Goal: Use online tool/utility: Utilize a website feature to perform a specific function

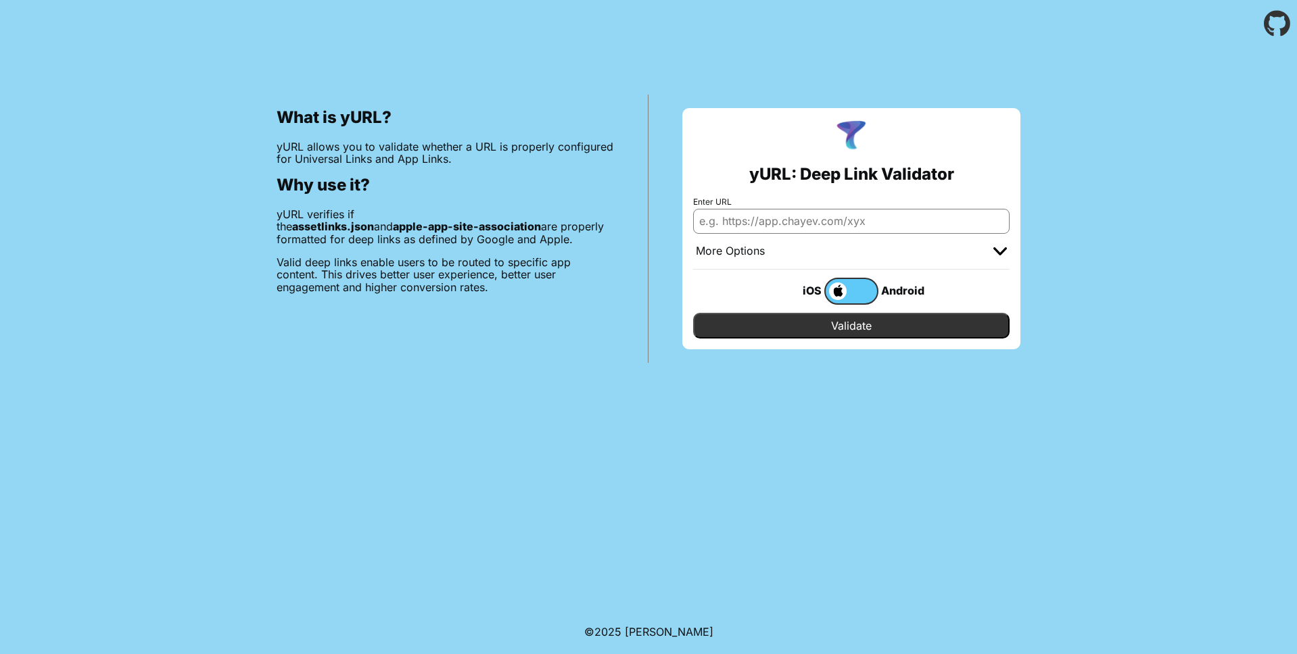
click at [875, 217] on input "Enter URL" at bounding box center [851, 221] width 316 height 24
paste input "https://branch.io/resources/aasa-validator/#resultsbox"
type input "https://branch.io/resources/aasa-validator/#resultsbox"
click at [758, 218] on input "Enter URL" at bounding box center [851, 221] width 316 height 24
paste input "[URL][DOMAIN_NAME]"
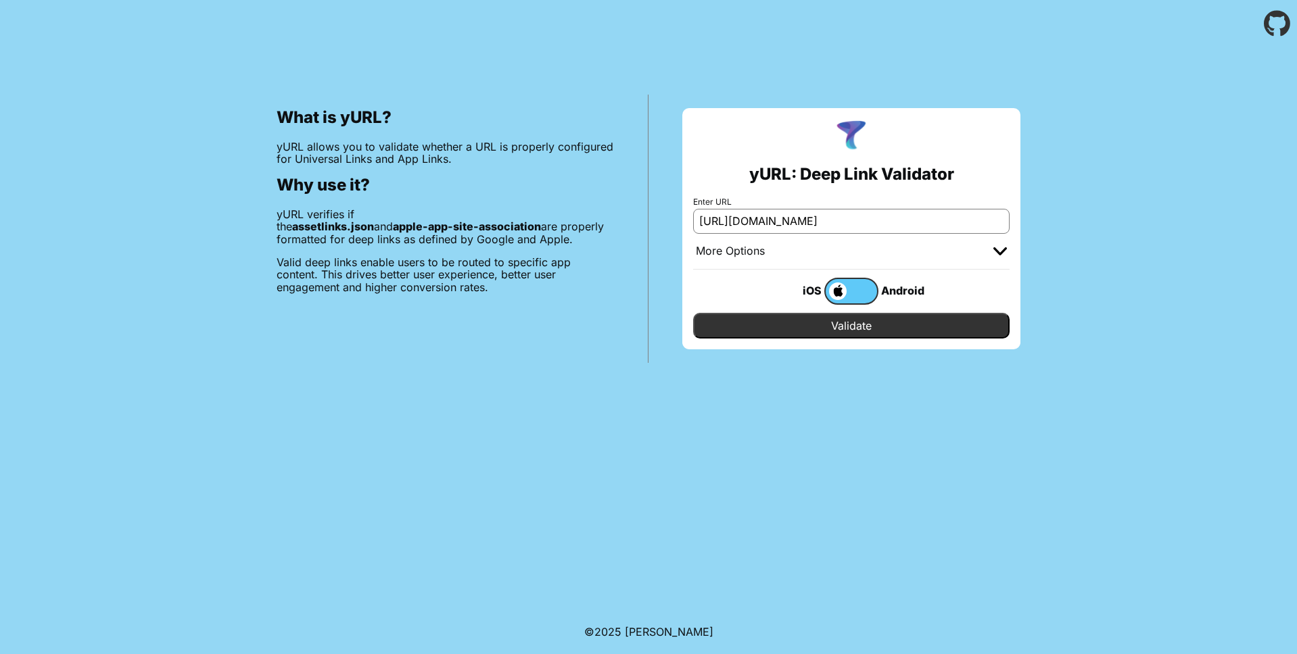
scroll to position [0, 233]
type input "[URL][DOMAIN_NAME]"
click at [838, 318] on input "Validate" at bounding box center [851, 326] width 316 height 26
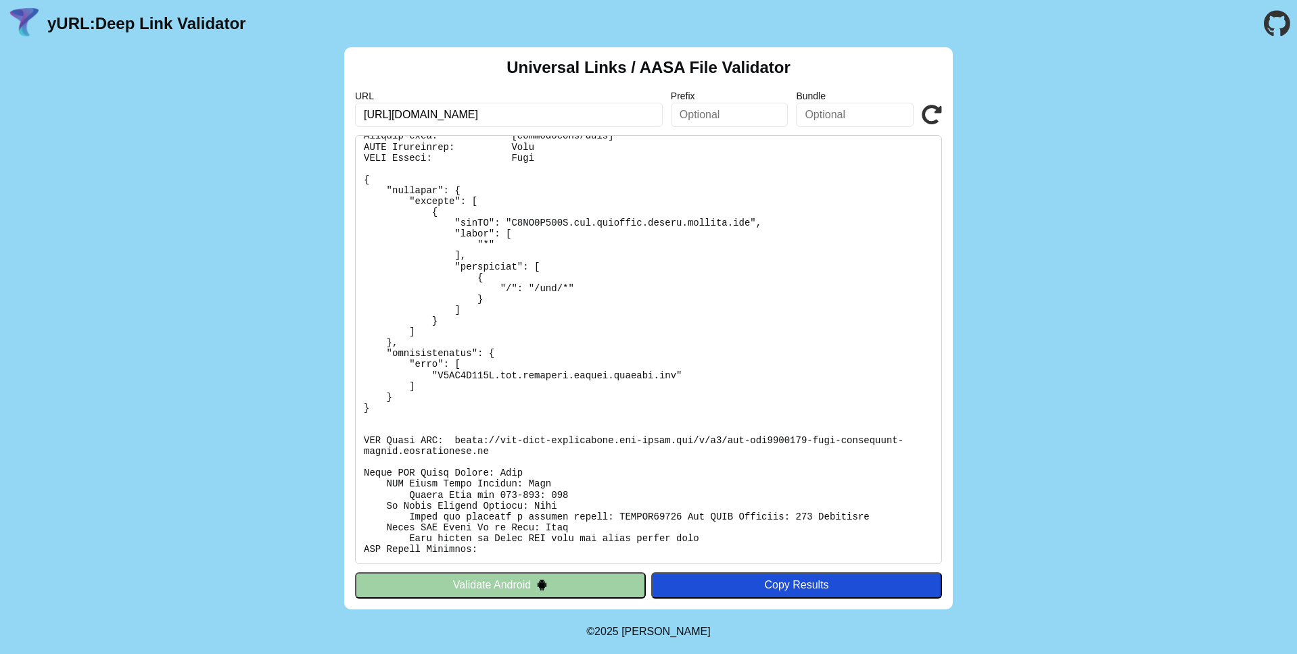
scroll to position [78, 0]
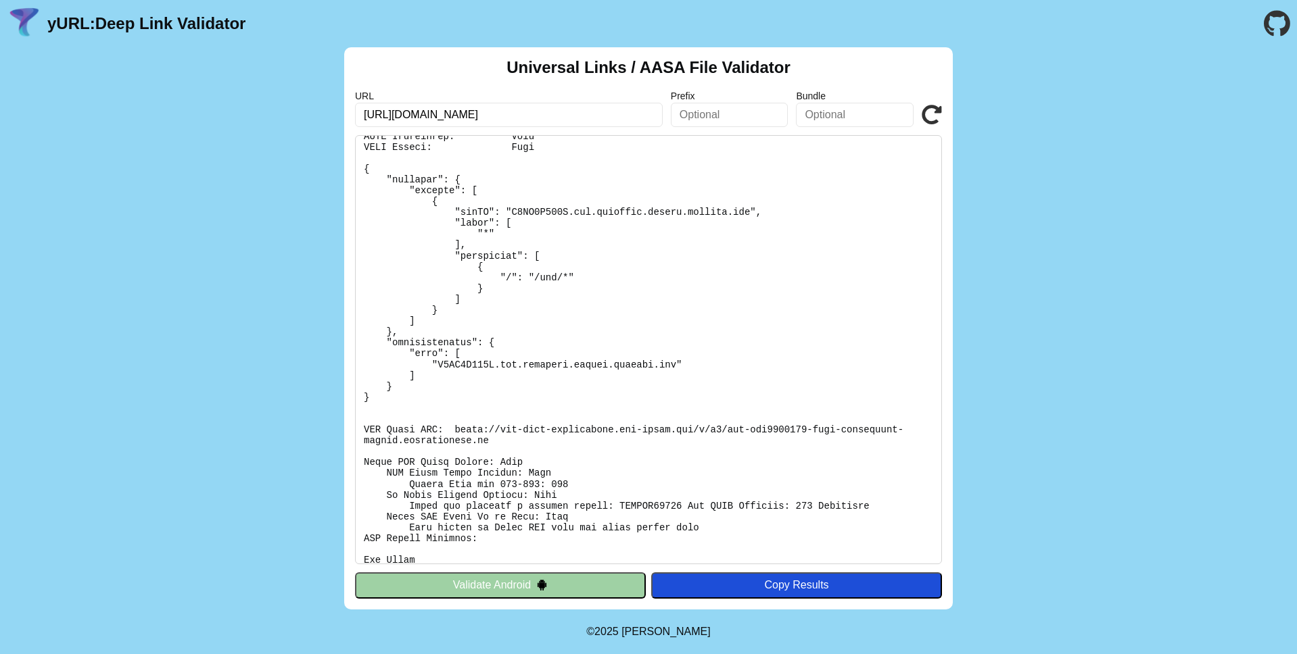
click at [486, 439] on pre at bounding box center [648, 349] width 587 height 429
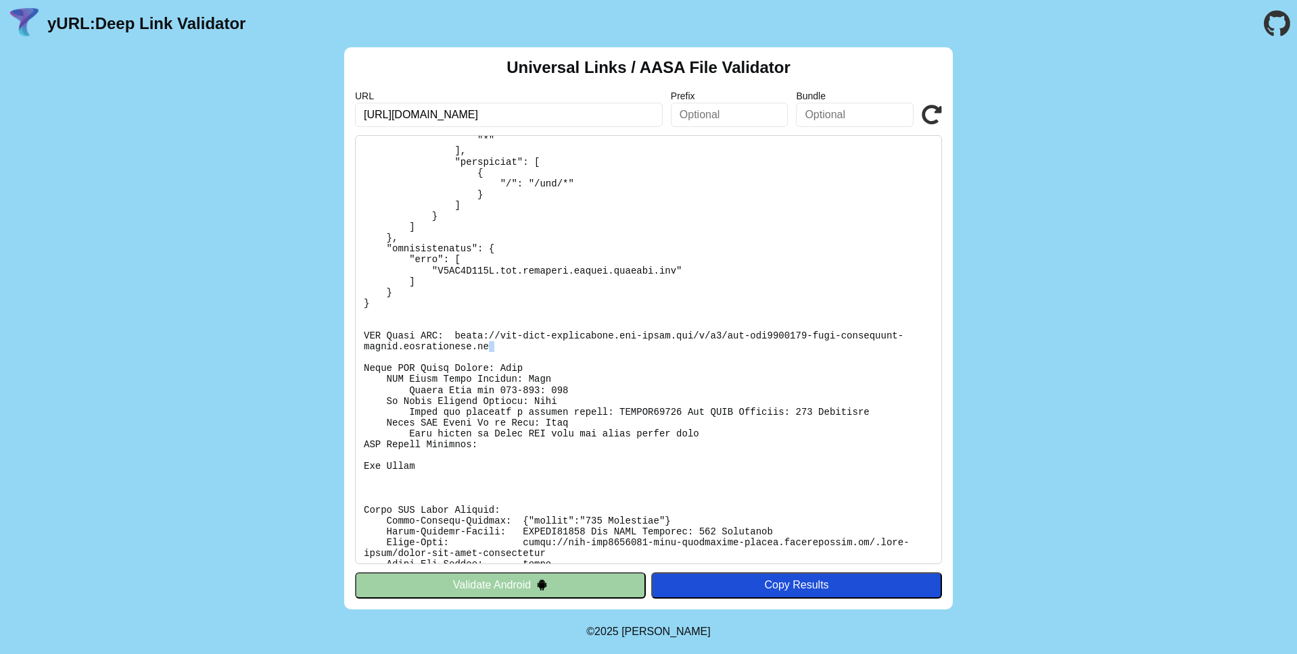
scroll to position [172, 0]
drag, startPoint x: 414, startPoint y: 377, endPoint x: 538, endPoint y: 377, distance: 123.7
click at [538, 377] on pre at bounding box center [648, 349] width 587 height 429
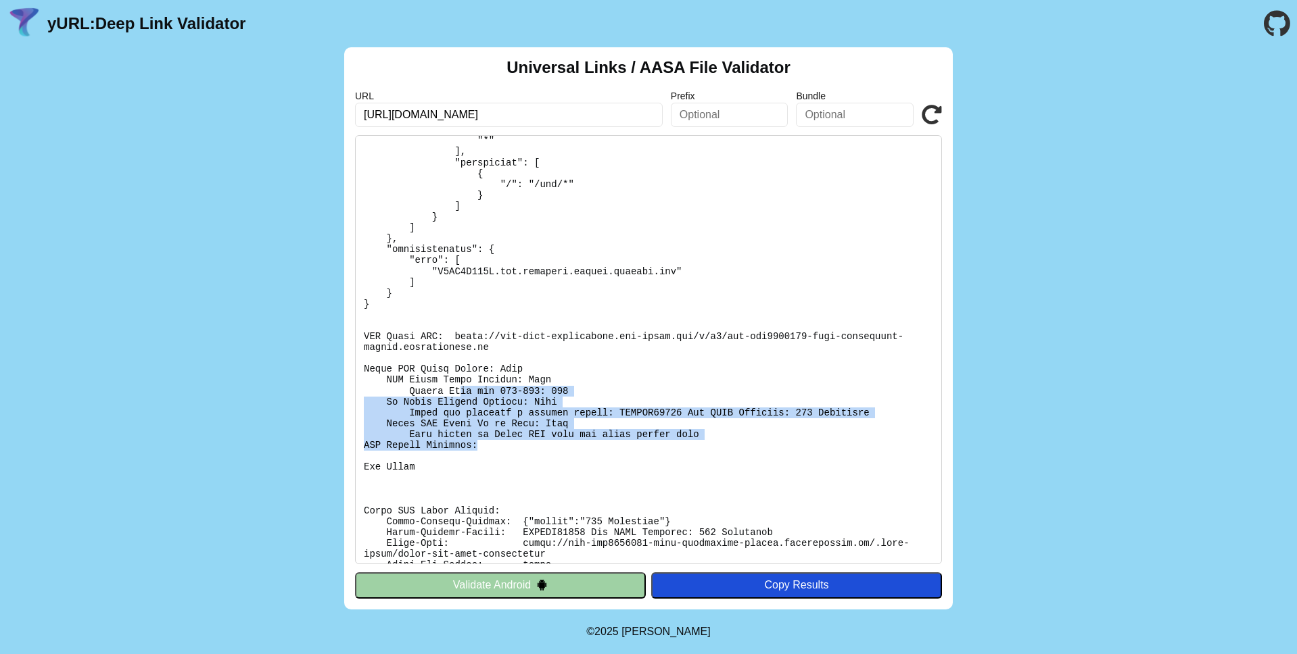
drag, startPoint x: 458, startPoint y: 389, endPoint x: 720, endPoint y: 443, distance: 267.8
click at [720, 443] on pre at bounding box center [648, 349] width 587 height 429
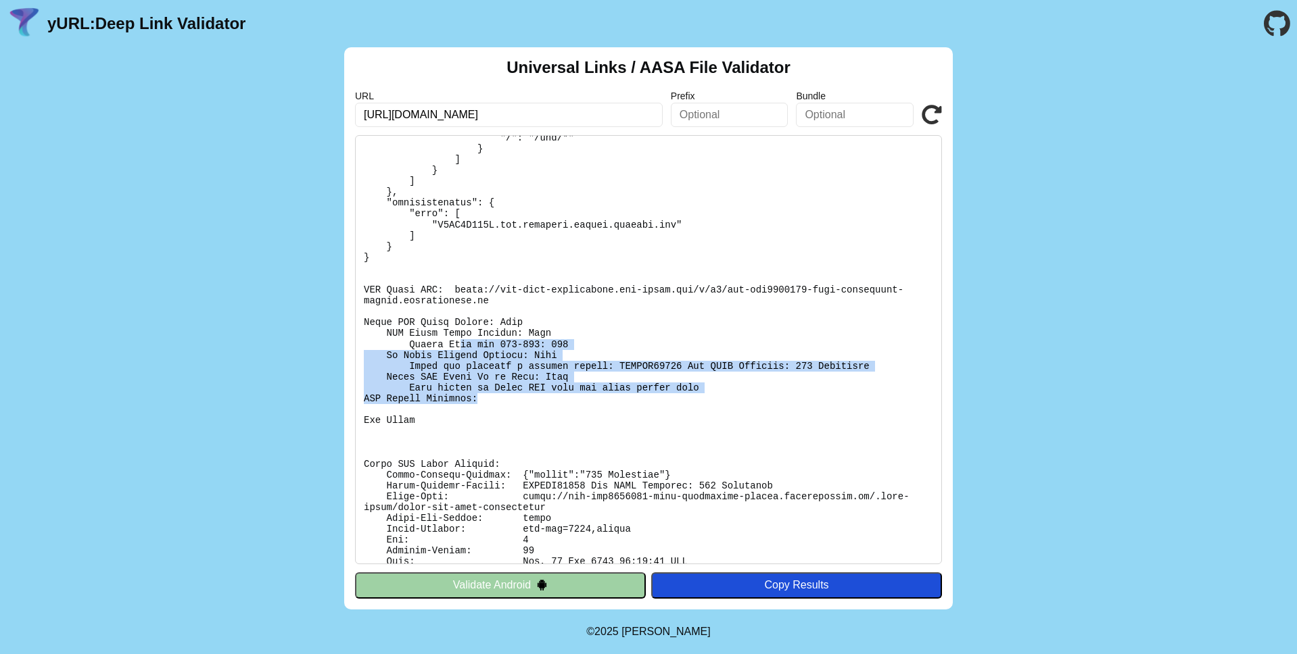
scroll to position [220, 0]
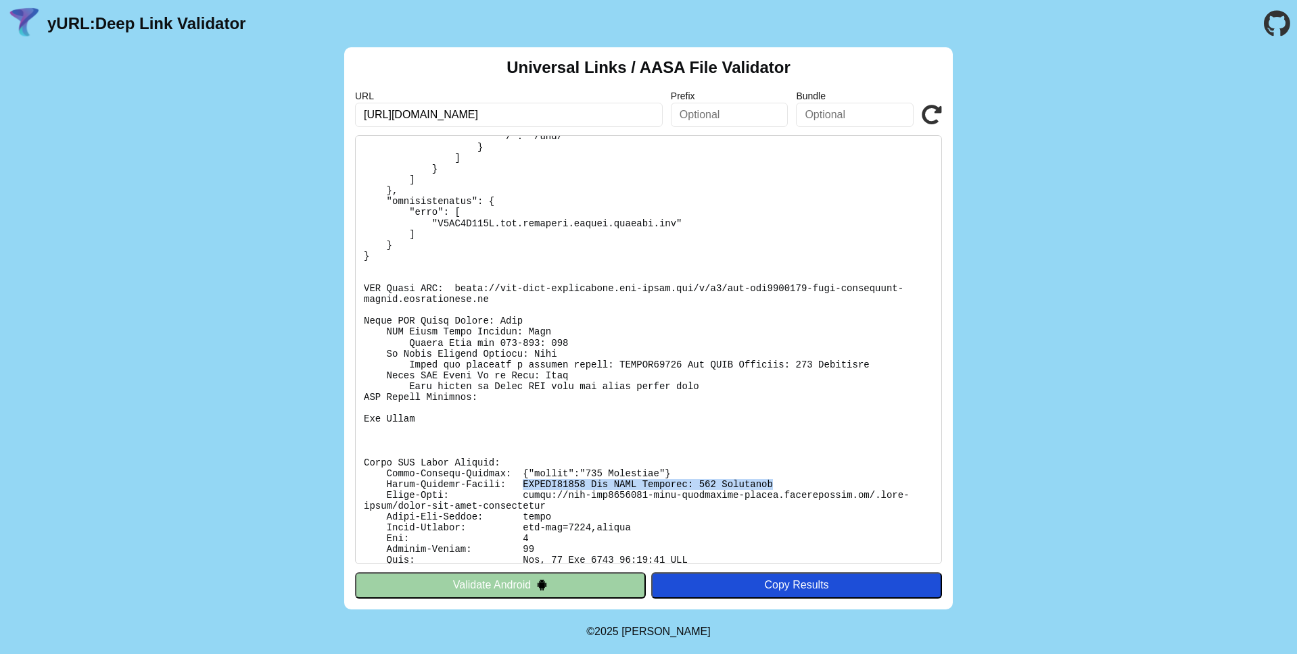
drag, startPoint x: 521, startPoint y: 485, endPoint x: 784, endPoint y: 484, distance: 262.3
click at [784, 484] on pre at bounding box center [648, 349] width 587 height 429
click at [769, 500] on pre at bounding box center [648, 349] width 587 height 429
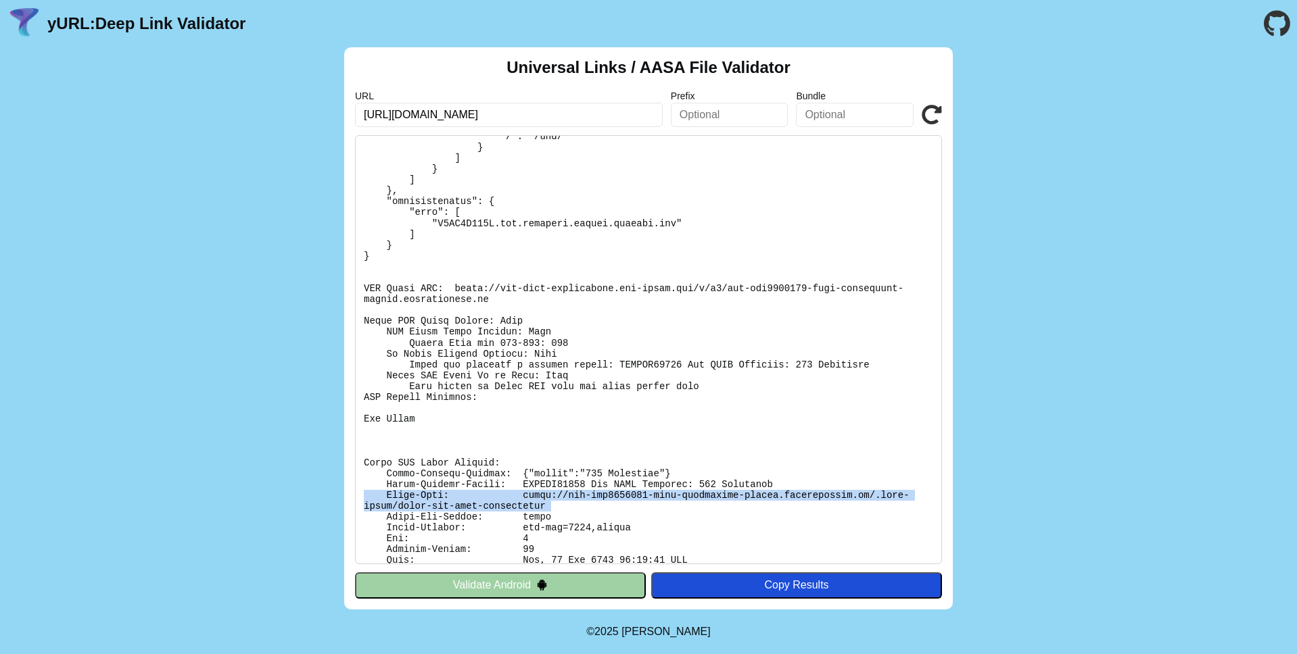
click at [769, 500] on pre at bounding box center [648, 349] width 587 height 429
click at [537, 503] on pre at bounding box center [648, 349] width 587 height 429
drag, startPoint x: 521, startPoint y: 494, endPoint x: 544, endPoint y: 509, distance: 27.4
click at [544, 509] on pre at bounding box center [648, 349] width 587 height 429
copy pre "[URL][DOMAIN_NAME]"
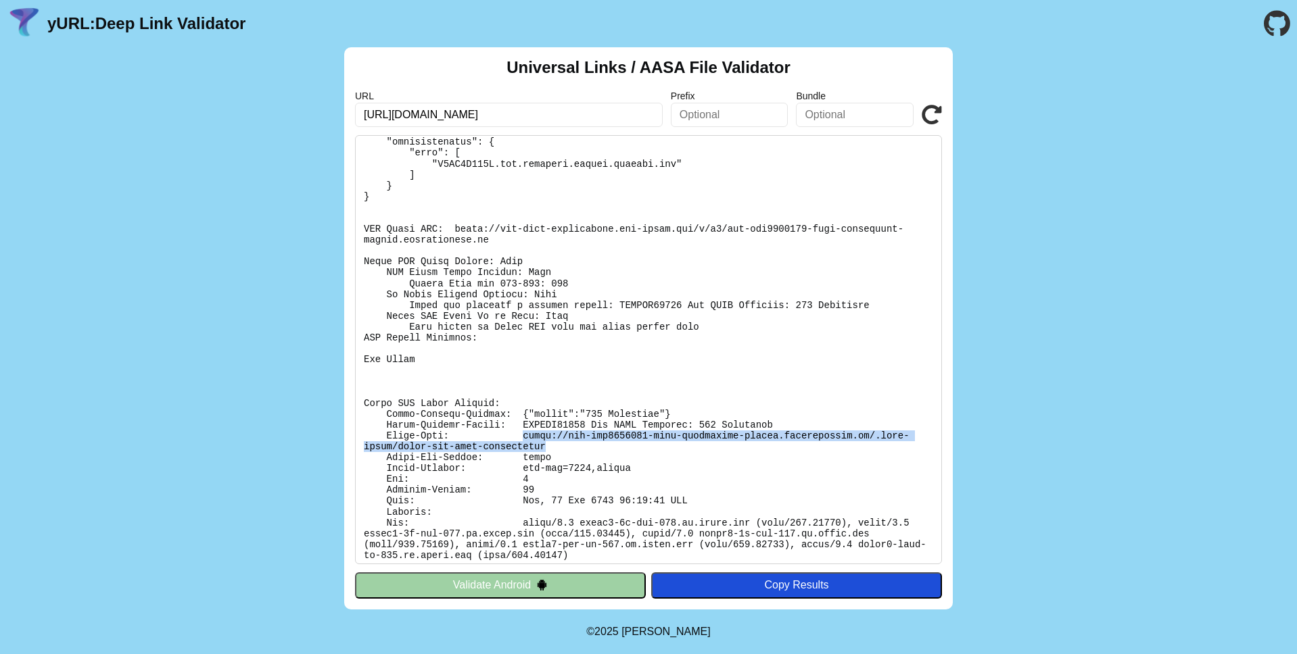
scroll to position [285, 0]
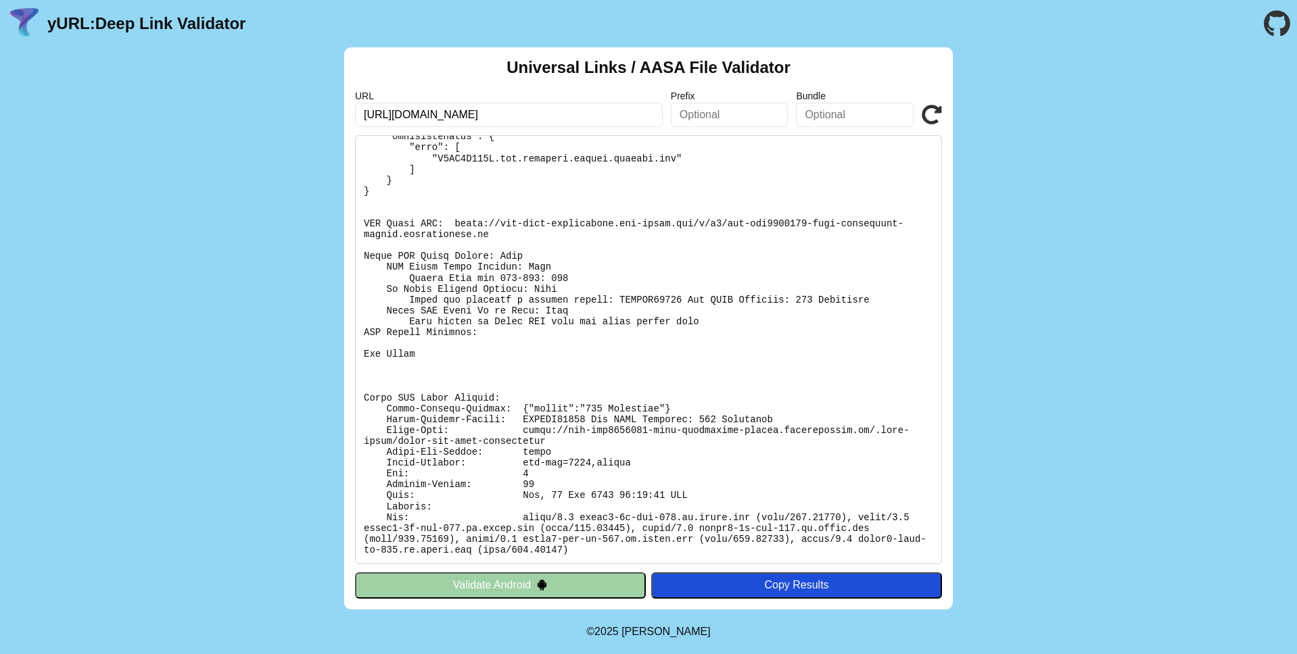
click at [533, 421] on pre at bounding box center [648, 349] width 587 height 429
drag, startPoint x: 771, startPoint y: 418, endPoint x: 523, endPoint y: 423, distance: 247.5
click at [523, 423] on pre at bounding box center [648, 349] width 587 height 429
copy pre "SWCERR00101 Bad HTTP Response: 403 Forbidde"
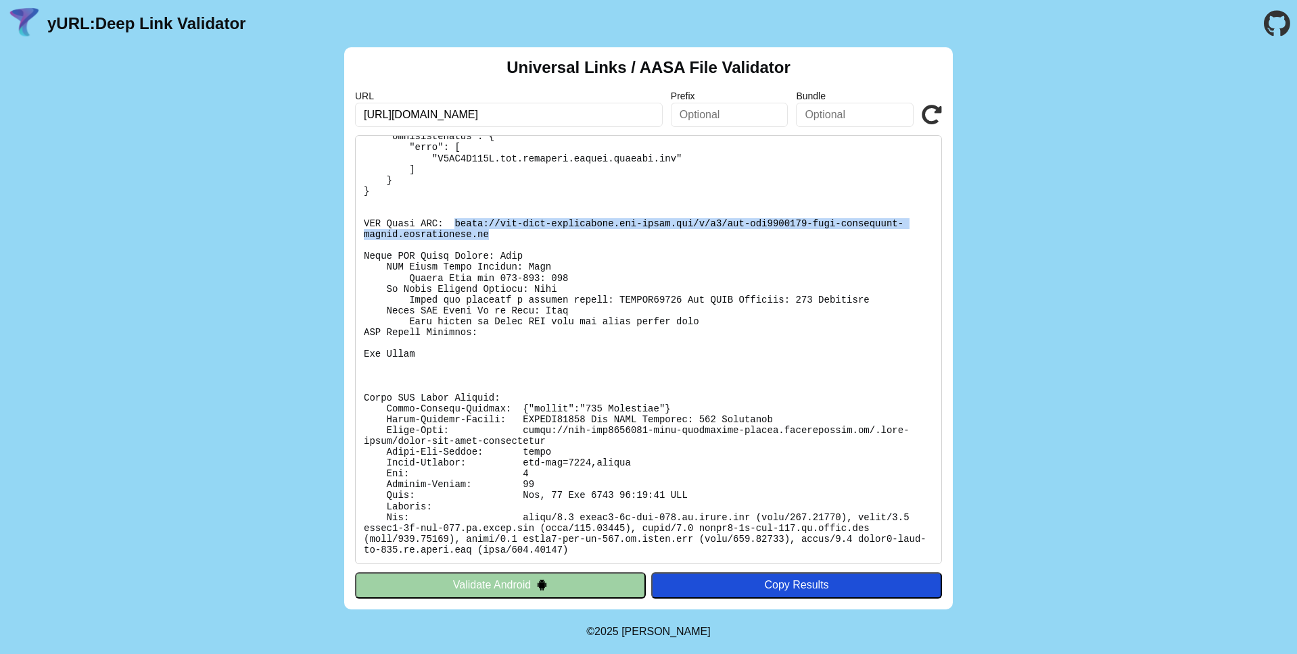
drag, startPoint x: 487, startPoint y: 234, endPoint x: 456, endPoint y: 227, distance: 32.5
click at [456, 227] on pre at bounding box center [648, 349] width 587 height 429
copy pre "[URL][DOMAIN_NAME][DOMAIN_NAME]"
